Goal: Browse casually: Explore the website without a specific task or goal

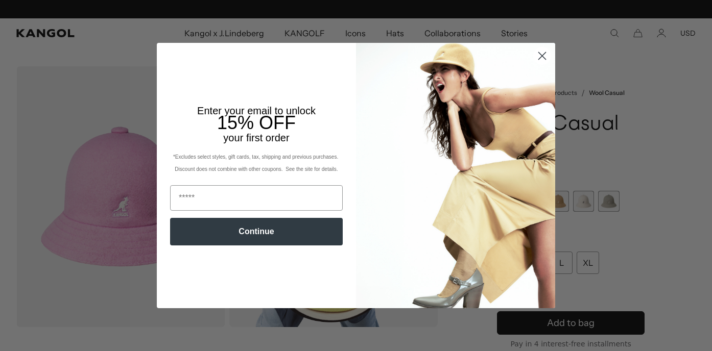
scroll to position [0, 210]
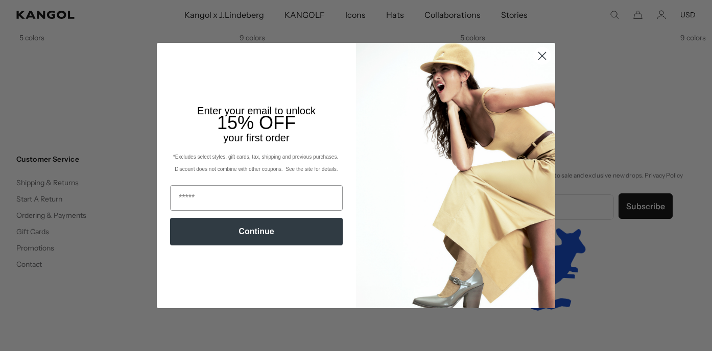
scroll to position [0, 210]
